Goal: Information Seeking & Learning: Learn about a topic

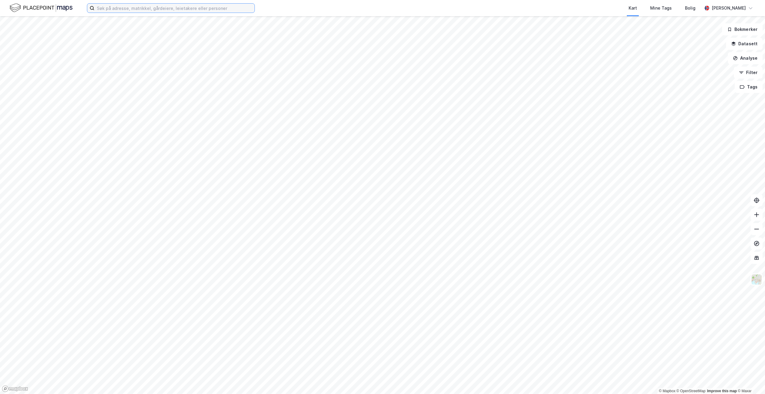
click at [126, 11] on input at bounding box center [174, 8] width 160 height 9
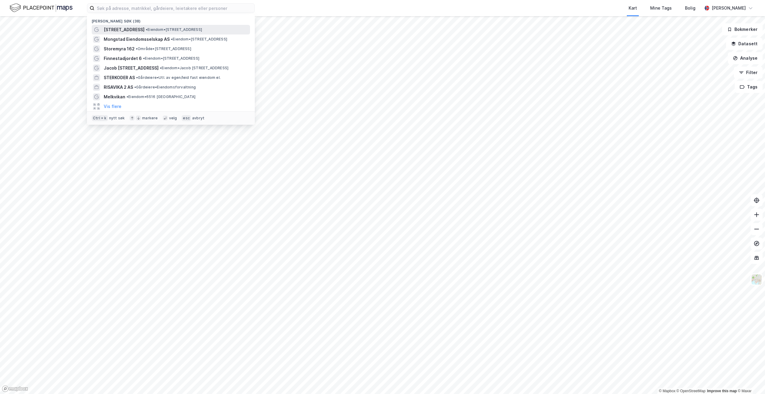
click at [129, 26] on span "[STREET_ADDRESS]" at bounding box center [124, 29] width 41 height 7
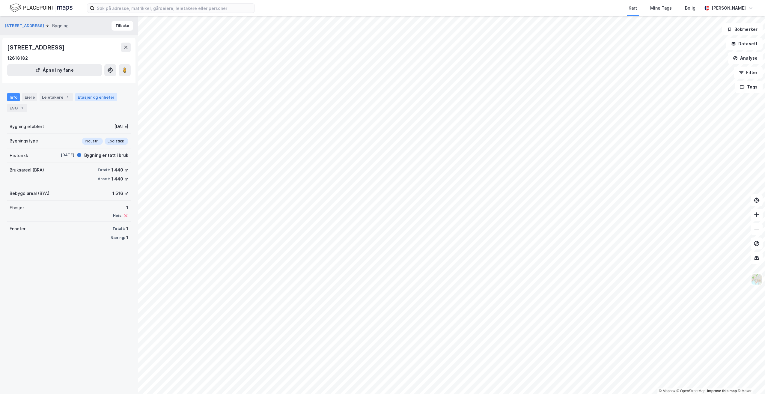
click at [93, 101] on div "Etasjer og enheter" at bounding box center [96, 97] width 42 height 8
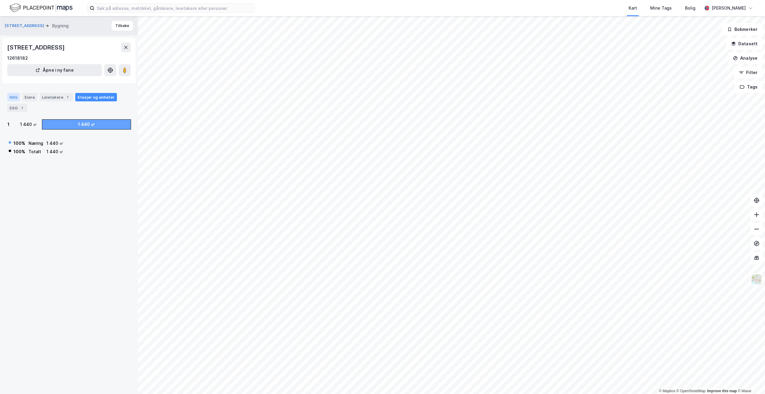
click at [12, 101] on div "Info" at bounding box center [13, 97] width 13 height 8
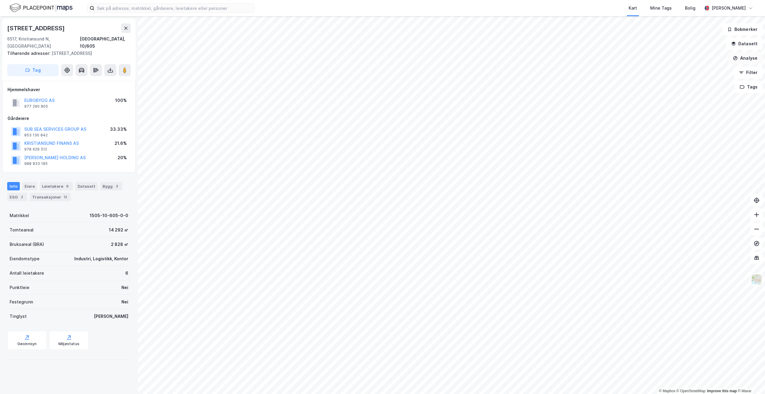
drag, startPoint x: 745, startPoint y: 60, endPoint x: 739, endPoint y: 63, distance: 7.1
click at [745, 60] on button "Analyse" at bounding box center [745, 58] width 35 height 12
click at [686, 73] on div "Tegn område" at bounding box center [689, 71] width 69 height 10
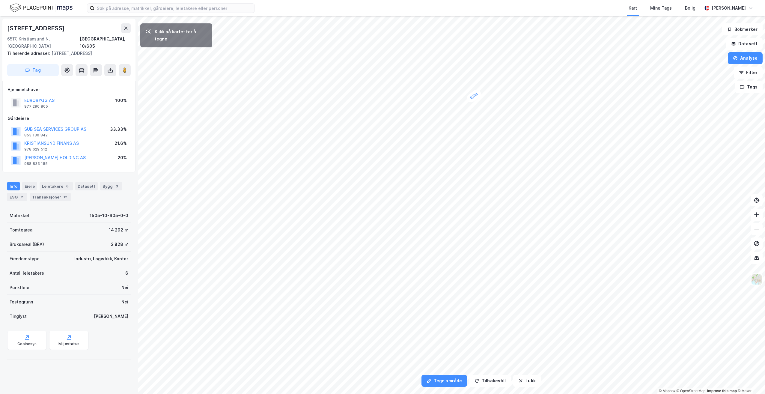
click at [477, 94] on div "0,2m" at bounding box center [473, 96] width 17 height 16
